Goal: Task Accomplishment & Management: Use online tool/utility

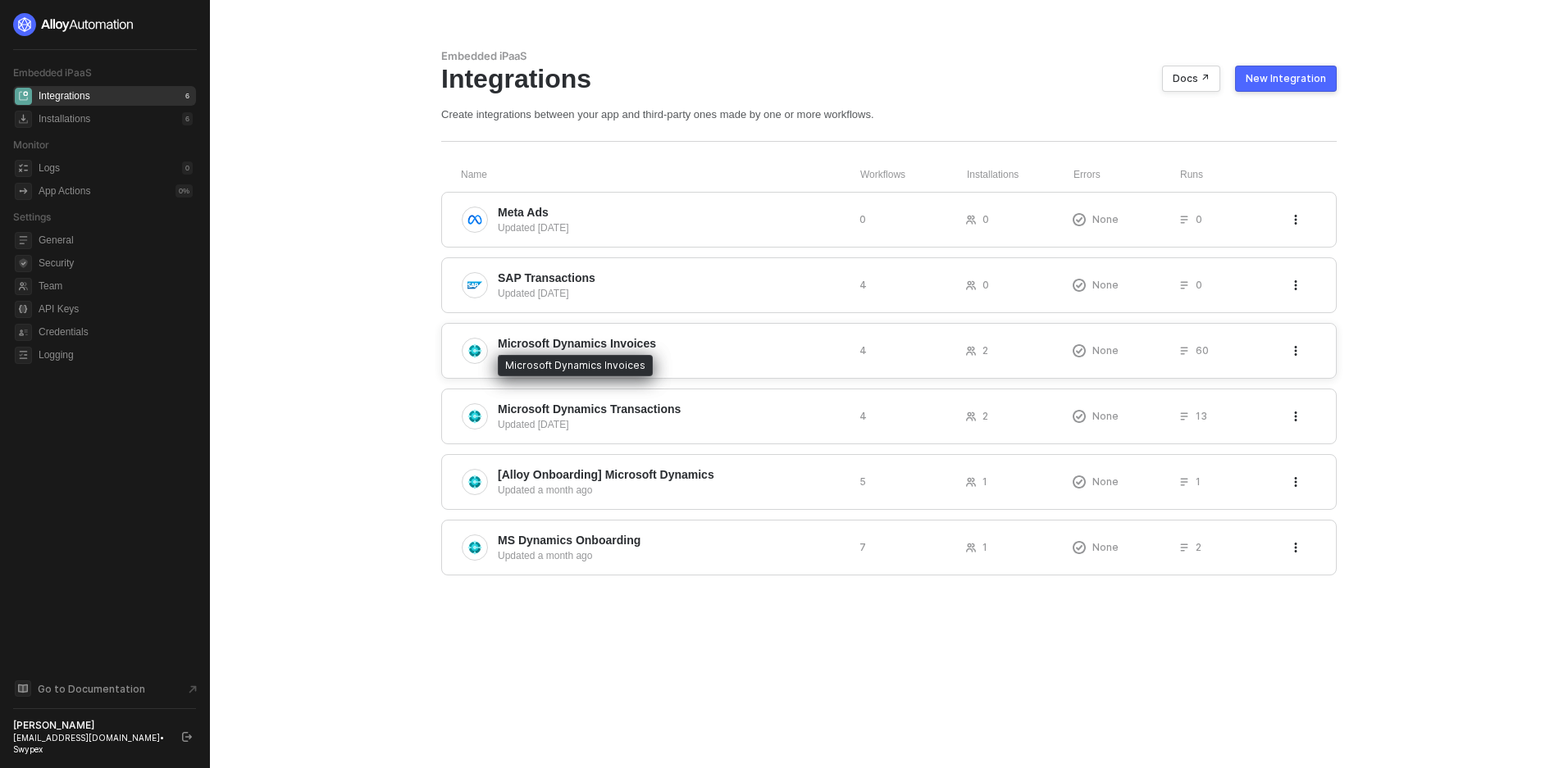
click at [586, 347] on span "Microsoft Dynamics Invoices" at bounding box center [576, 343] width 158 height 17
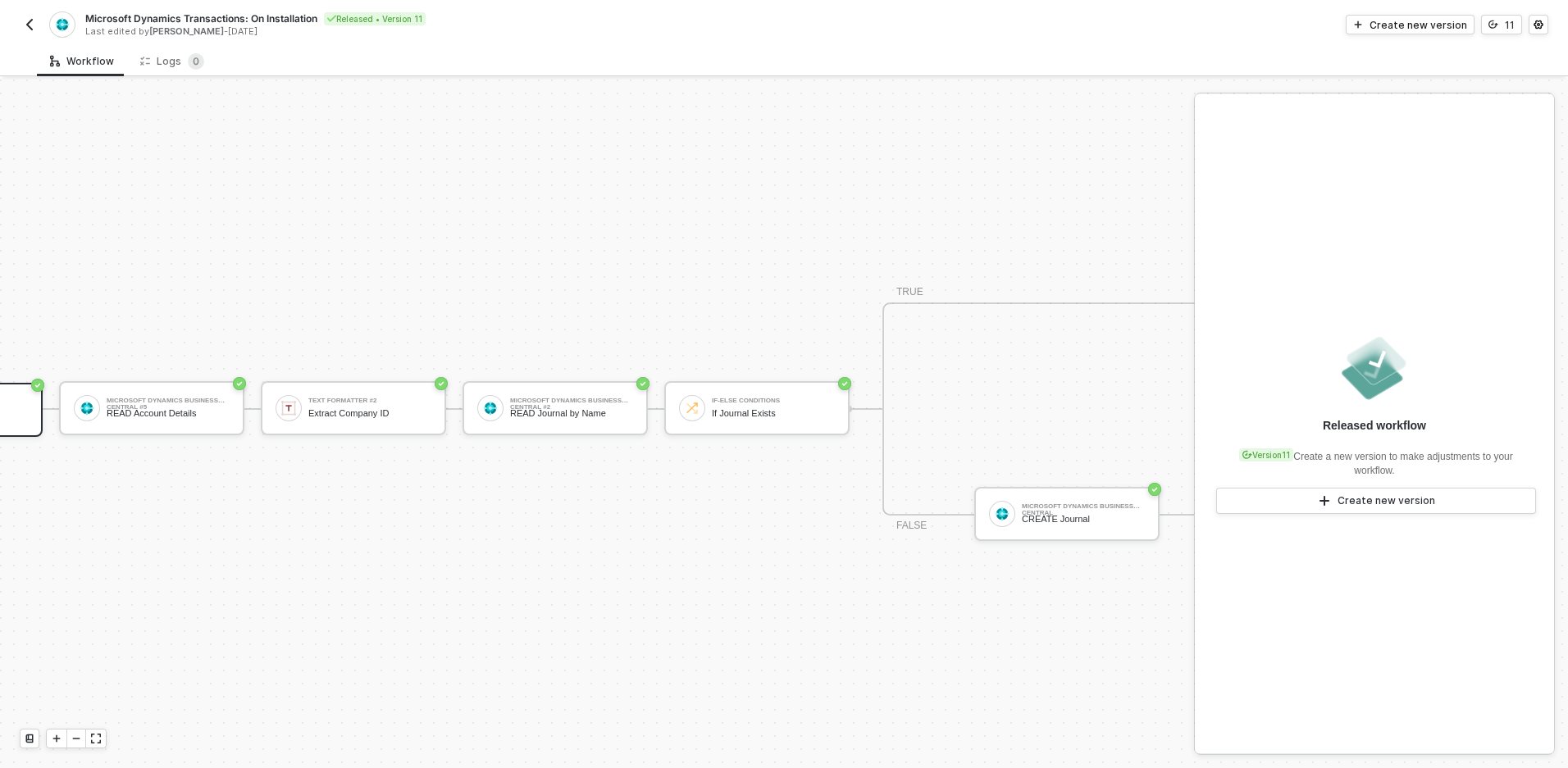
scroll to position [43, 164]
click at [737, 409] on div "If-Else Conditions If Journal Exists" at bounding box center [771, 408] width 123 height 31
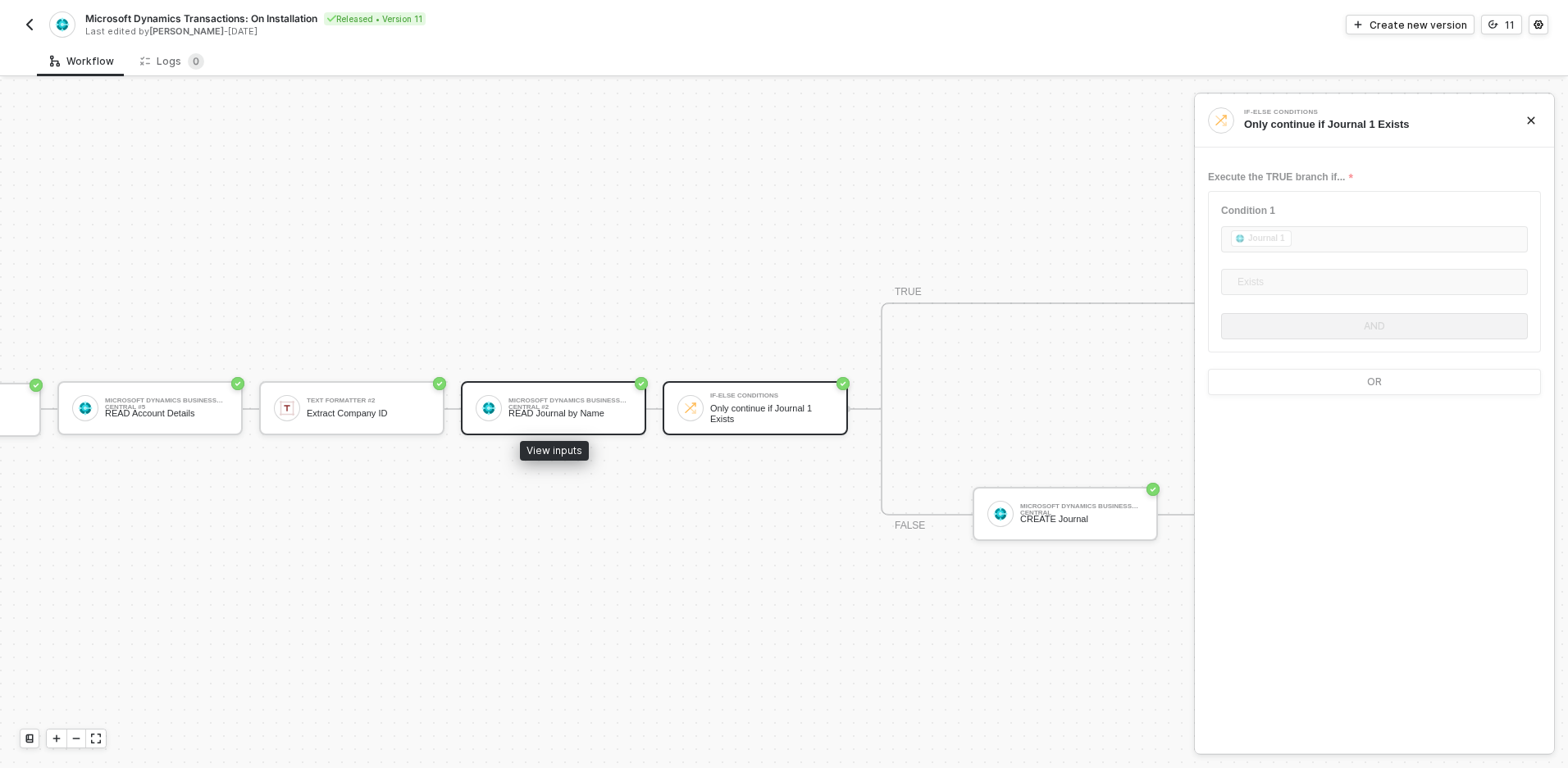
click at [569, 408] on div "READ Journal by Name" at bounding box center [569, 413] width 123 height 11
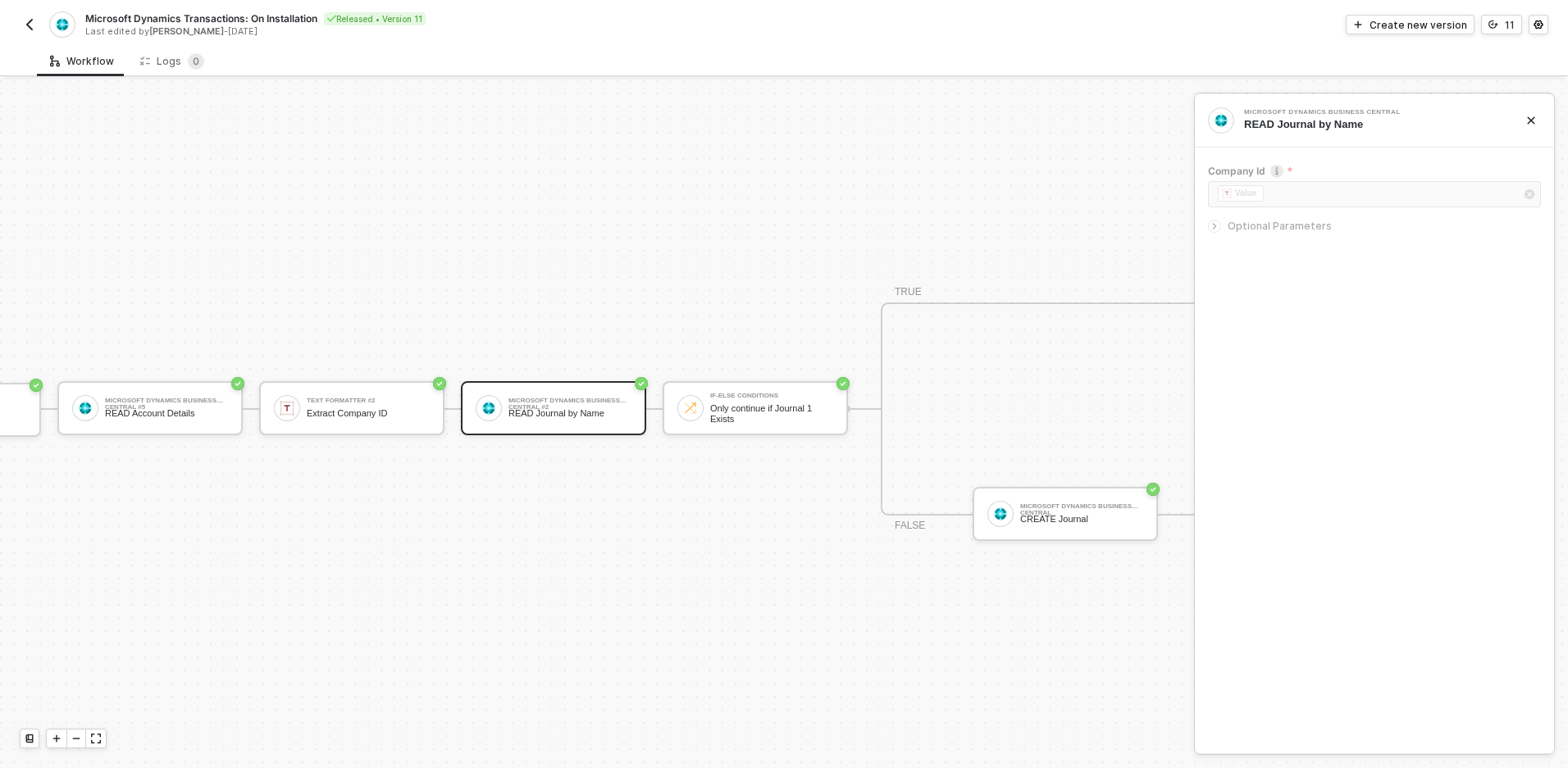
click at [1270, 226] on span "Optional Parameters" at bounding box center [1279, 226] width 104 height 13
drag, startPoint x: 1415, startPoint y: 279, endPoint x: 1250, endPoint y: 287, distance: 165.2
click at [1250, 287] on div "Filter displayName eq 'Swypex Transactions'" at bounding box center [1374, 275] width 333 height 53
copy div "displayName eq 'Swypex Transactions'"
click at [316, 338] on div "TRIGGER On Installation Trigger On Installation Trigger Microsoft Dynamics Busi…" at bounding box center [736, 409] width 1800 height 719
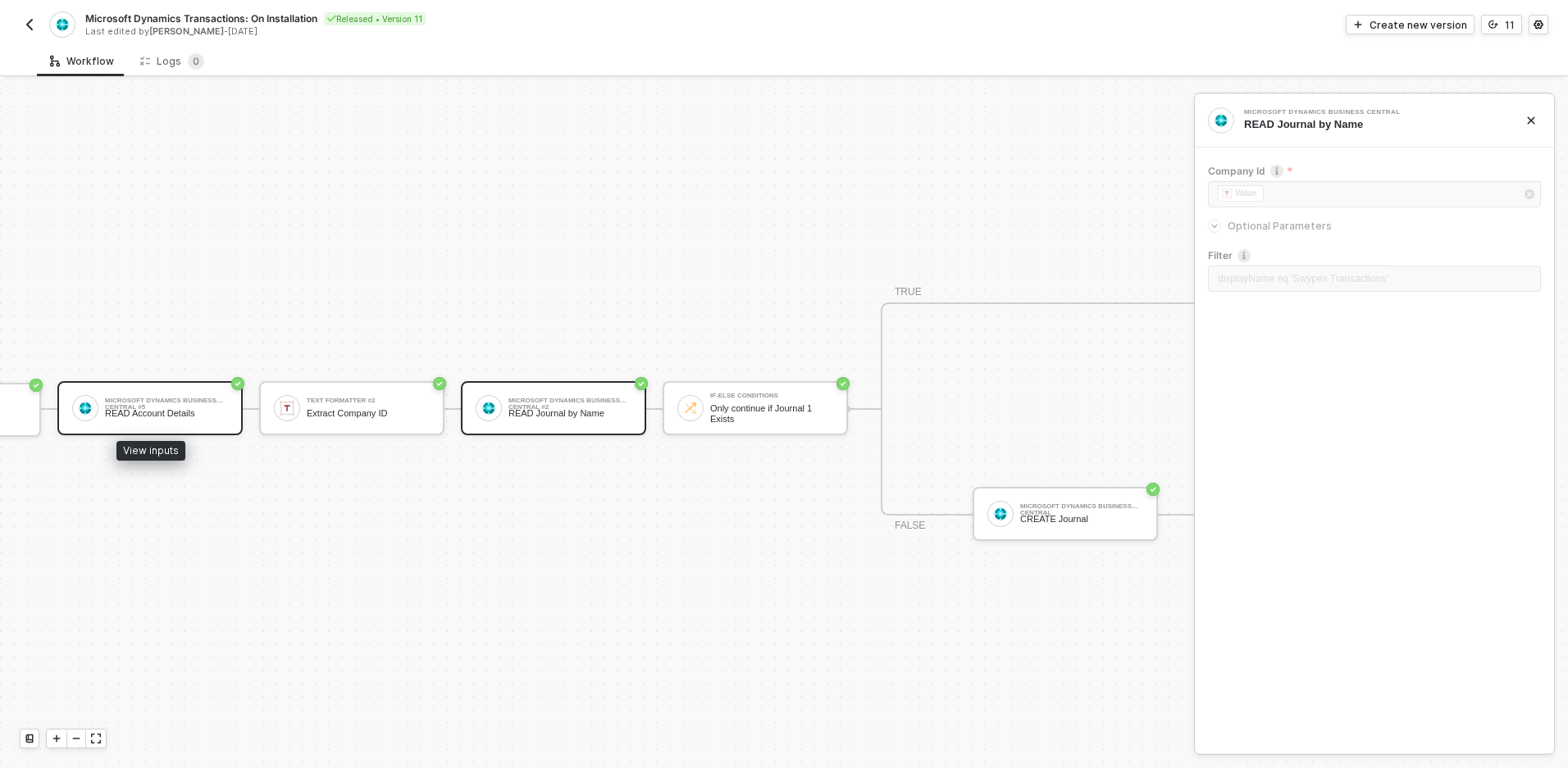
click at [209, 398] on div "Microsoft Dynamics Business Central #5" at bounding box center [166, 401] width 123 height 7
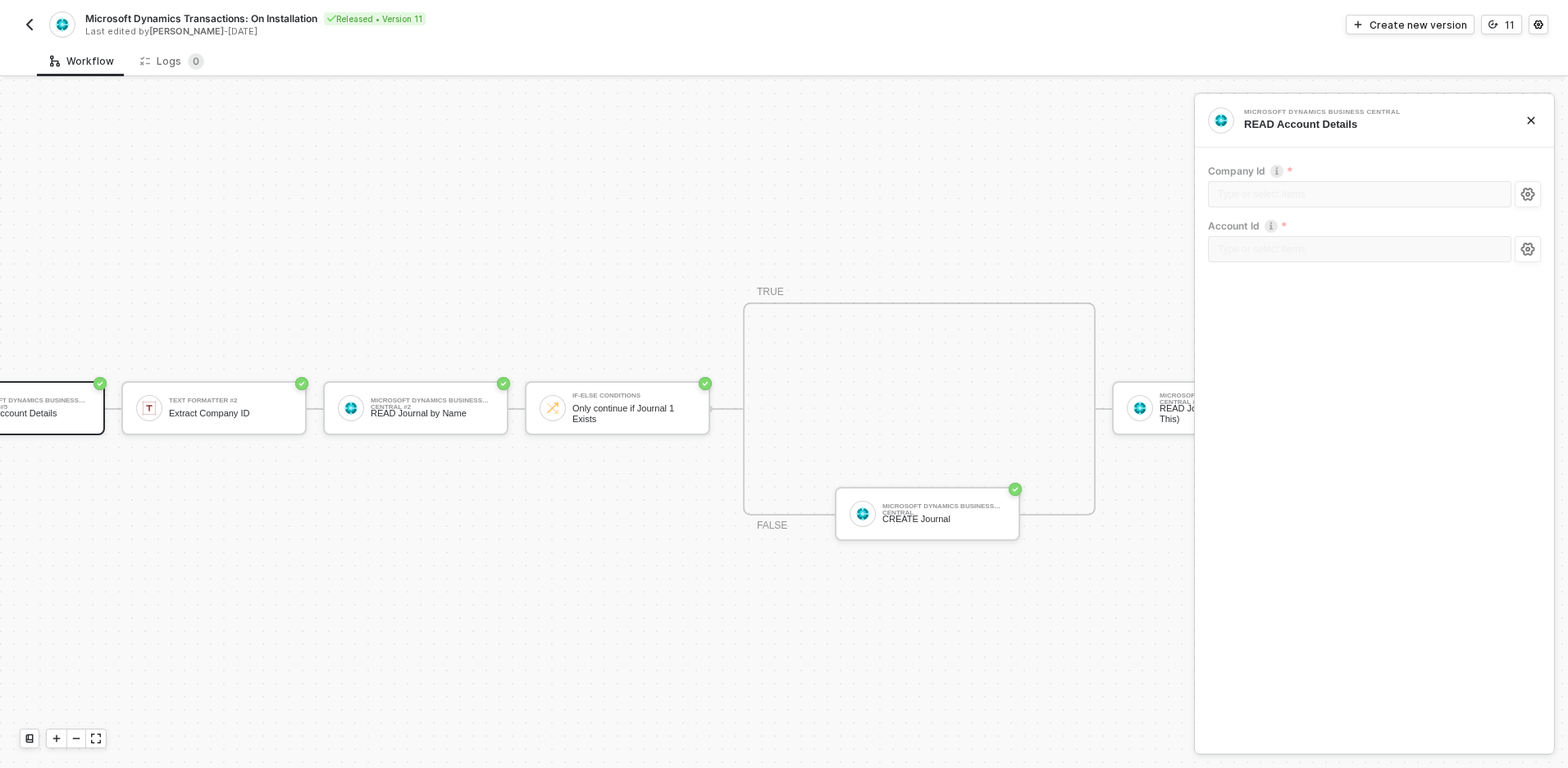
scroll to position [43, 0]
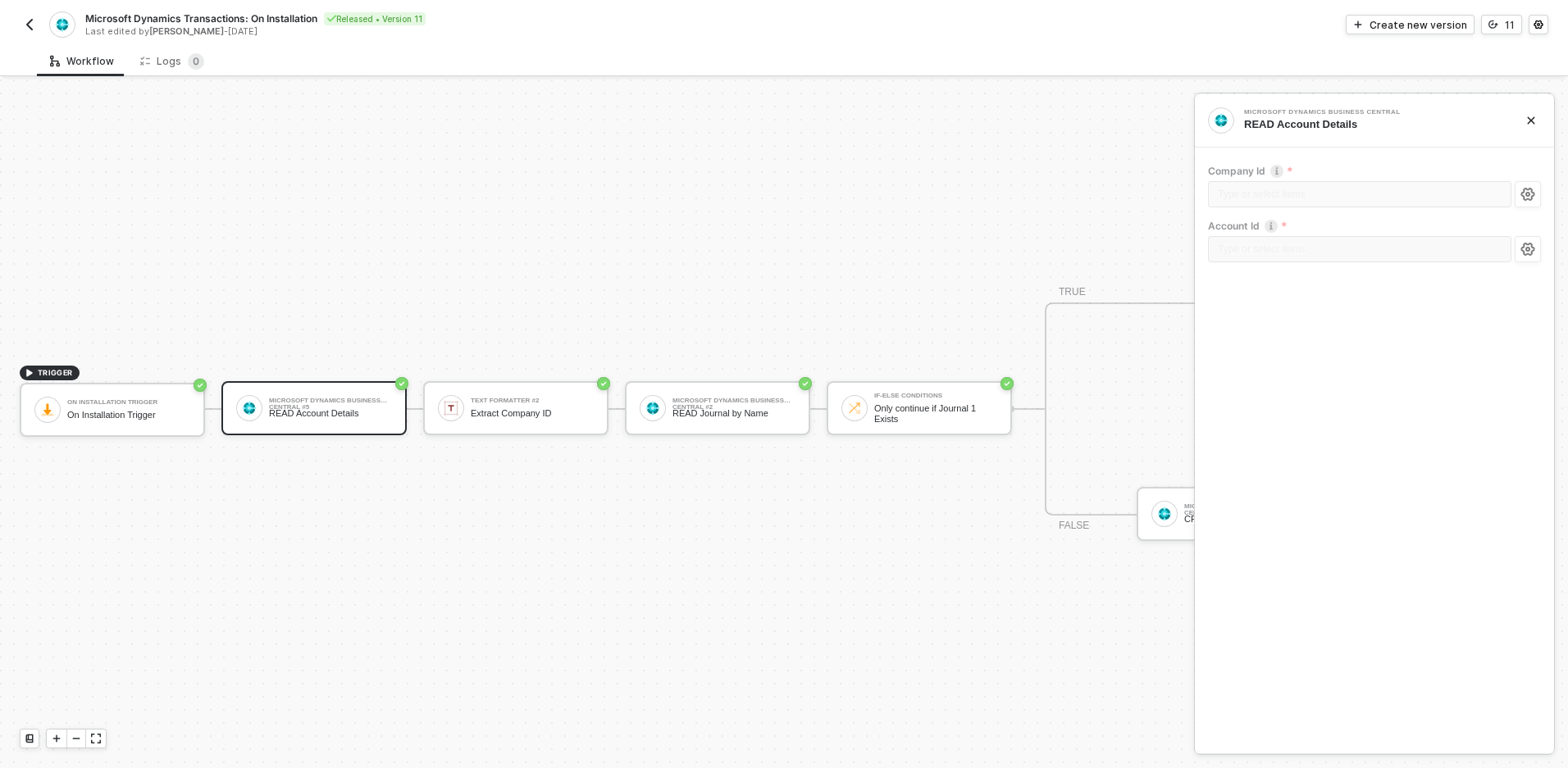
click at [28, 24] on img "button" at bounding box center [29, 25] width 13 height 13
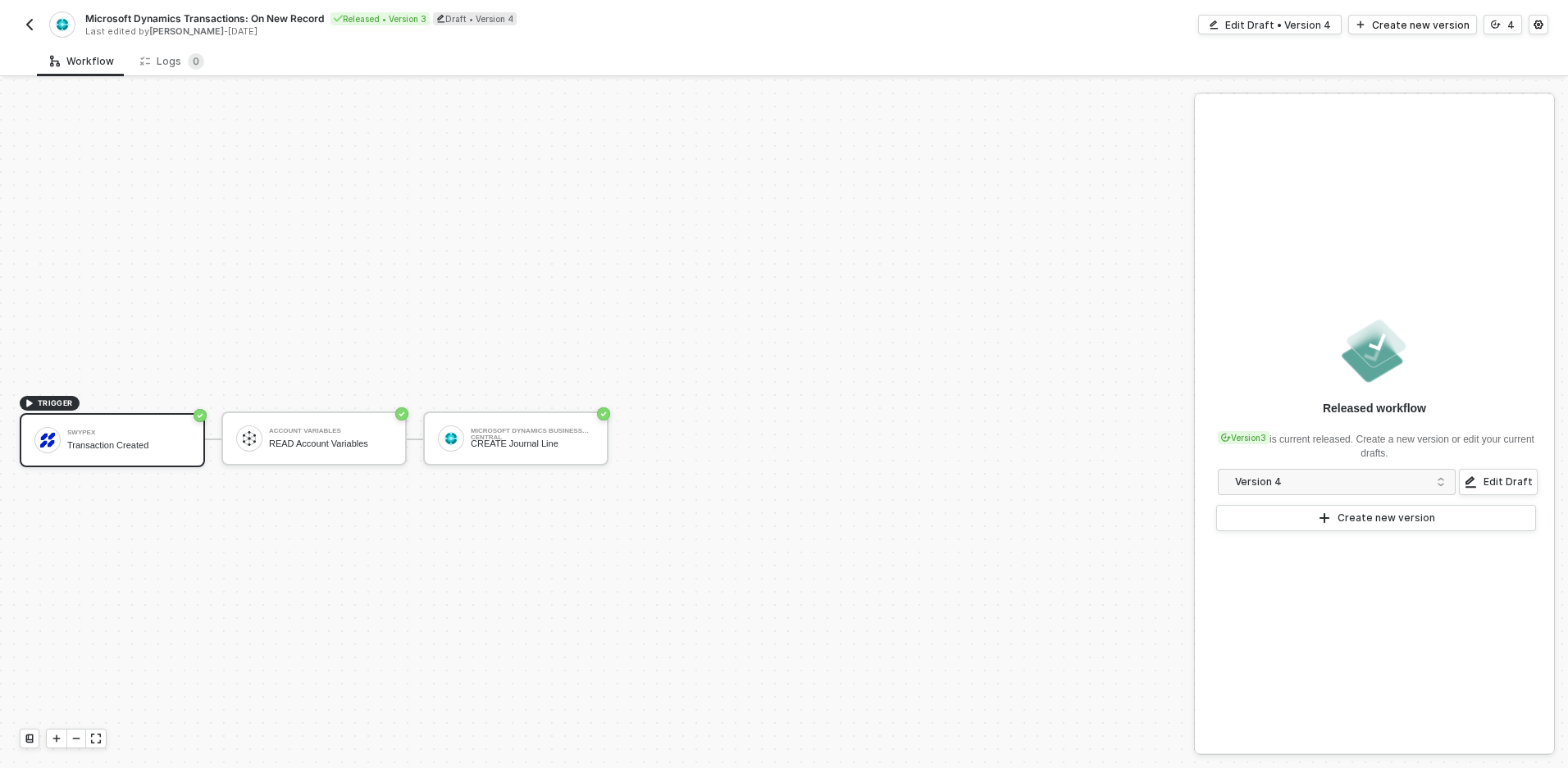
scroll to position [30, 0]
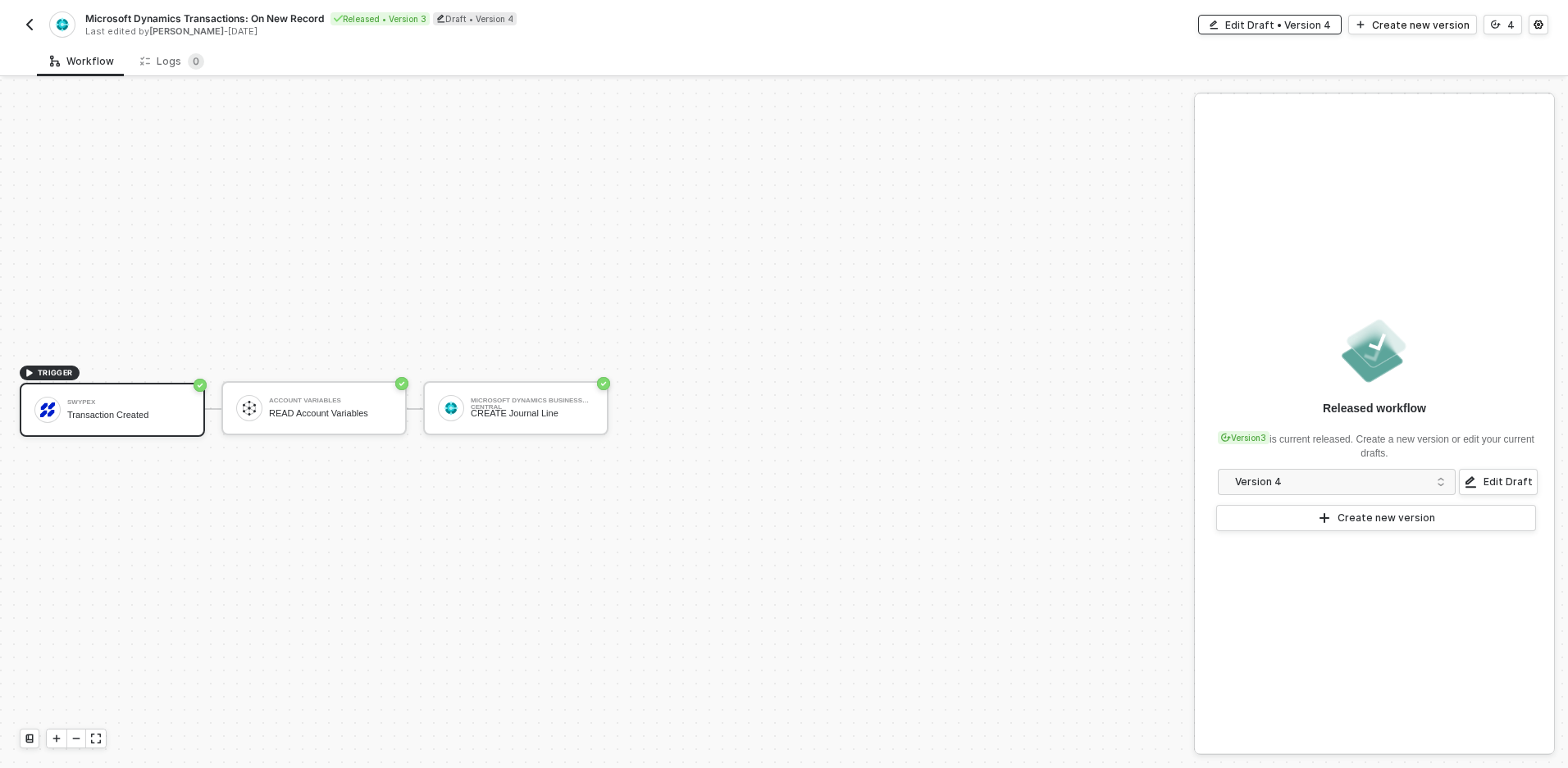
click at [1303, 27] on div "Edit Draft • Version 4" at bounding box center [1277, 25] width 106 height 14
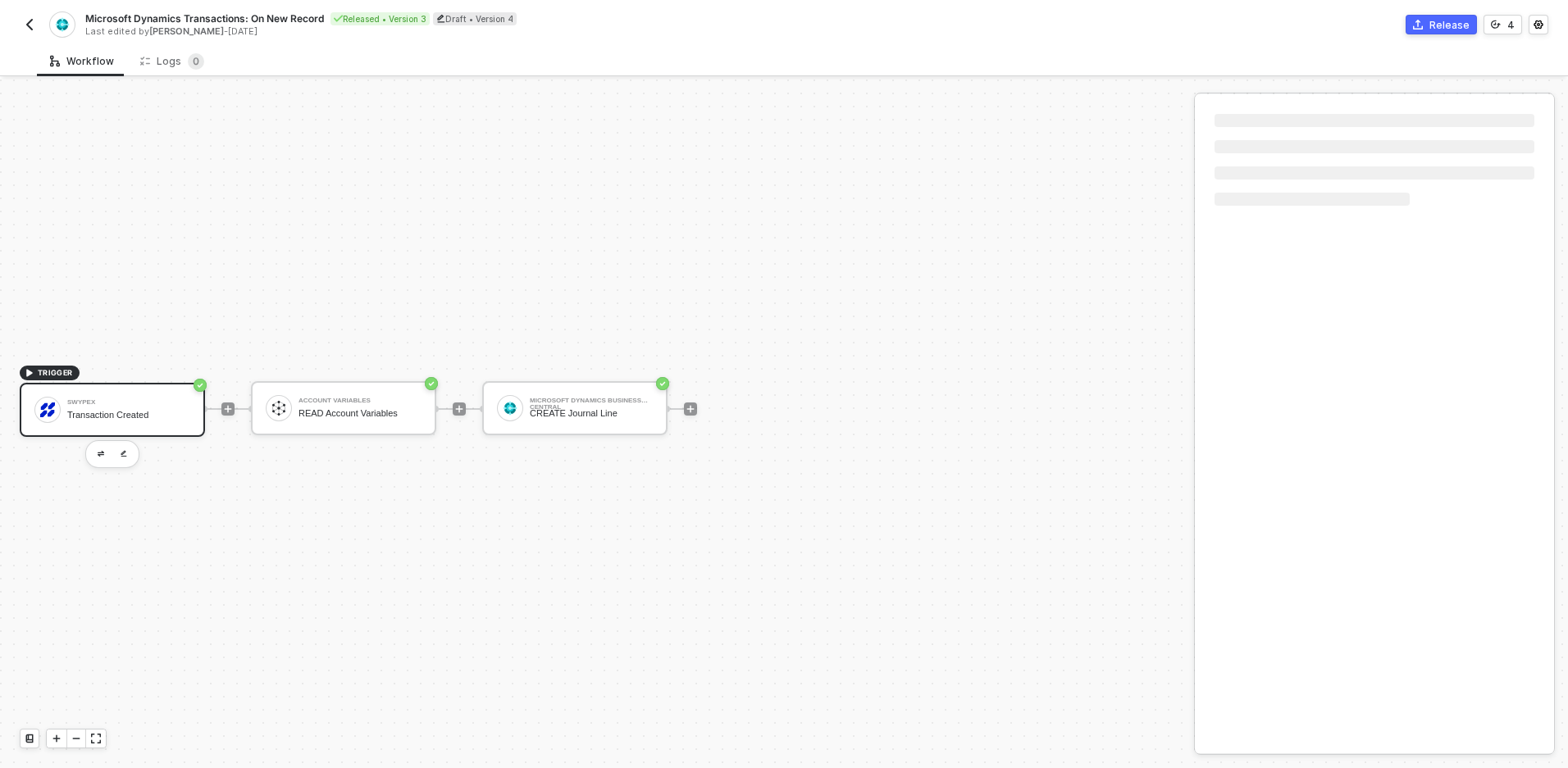
click at [104, 411] on div "Transaction Created" at bounding box center [128, 415] width 123 height 11
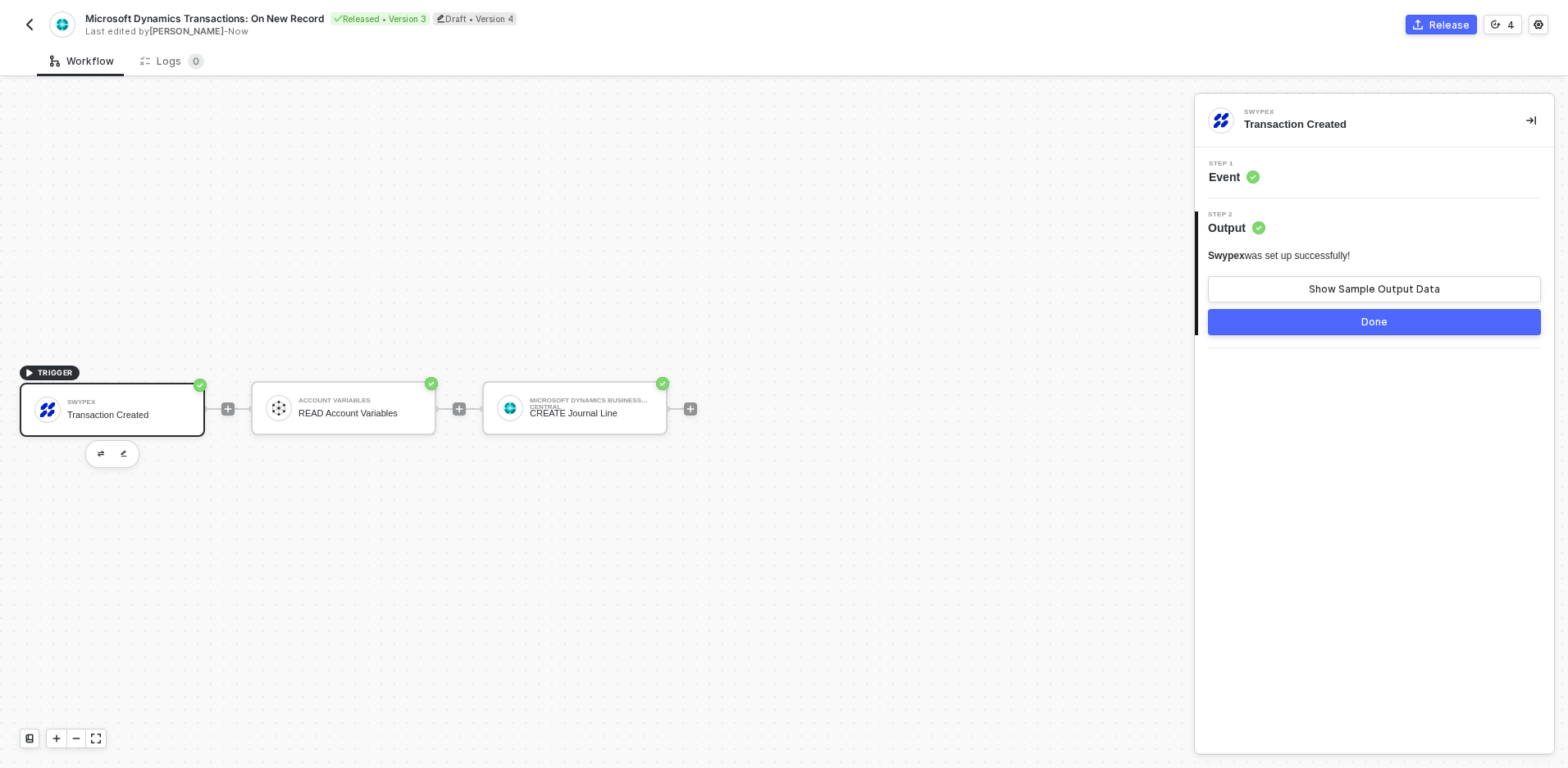
click at [1356, 268] on div "Swypex was set up successfully! Show Sample Output Data" at bounding box center [1374, 276] width 333 height 53
click at [1365, 282] on button "Show Sample Output Data" at bounding box center [1374, 289] width 333 height 26
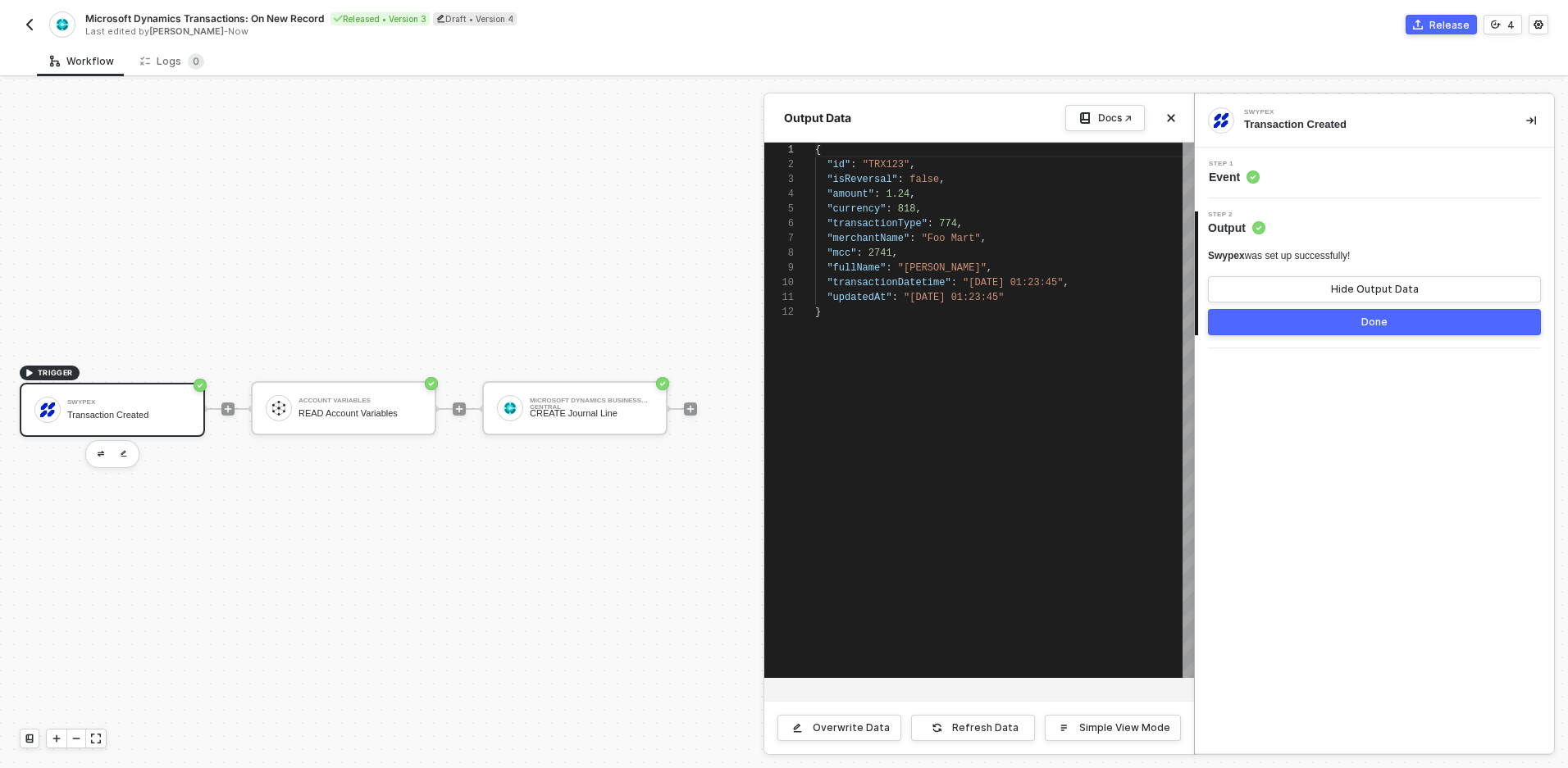
scroll to position [148, 0]
click at [969, 297] on div "1 2 3 4 5 6 7 8 9 10 11 12 { "id" : "TRX123" , "isReversal" : false , "amount" …" at bounding box center [979, 410] width 430 height 536
type textarea "{ "id": "TRX123", "isReversal": false, "amount": 1.24, "currency": 818, "transa…"
